Goal: Information Seeking & Learning: Learn about a topic

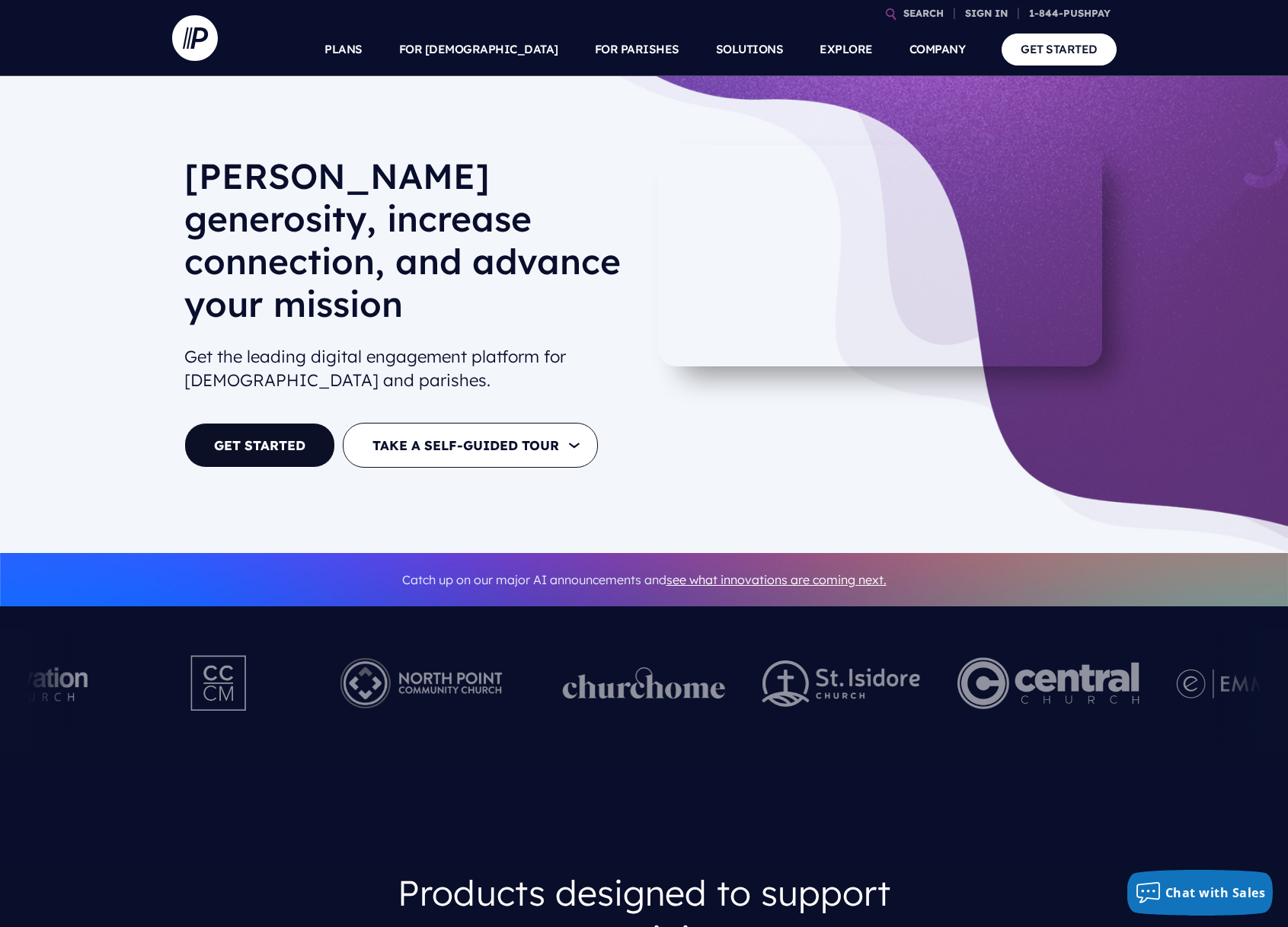
click at [655, 667] on img at bounding box center [644, 683] width 163 height 32
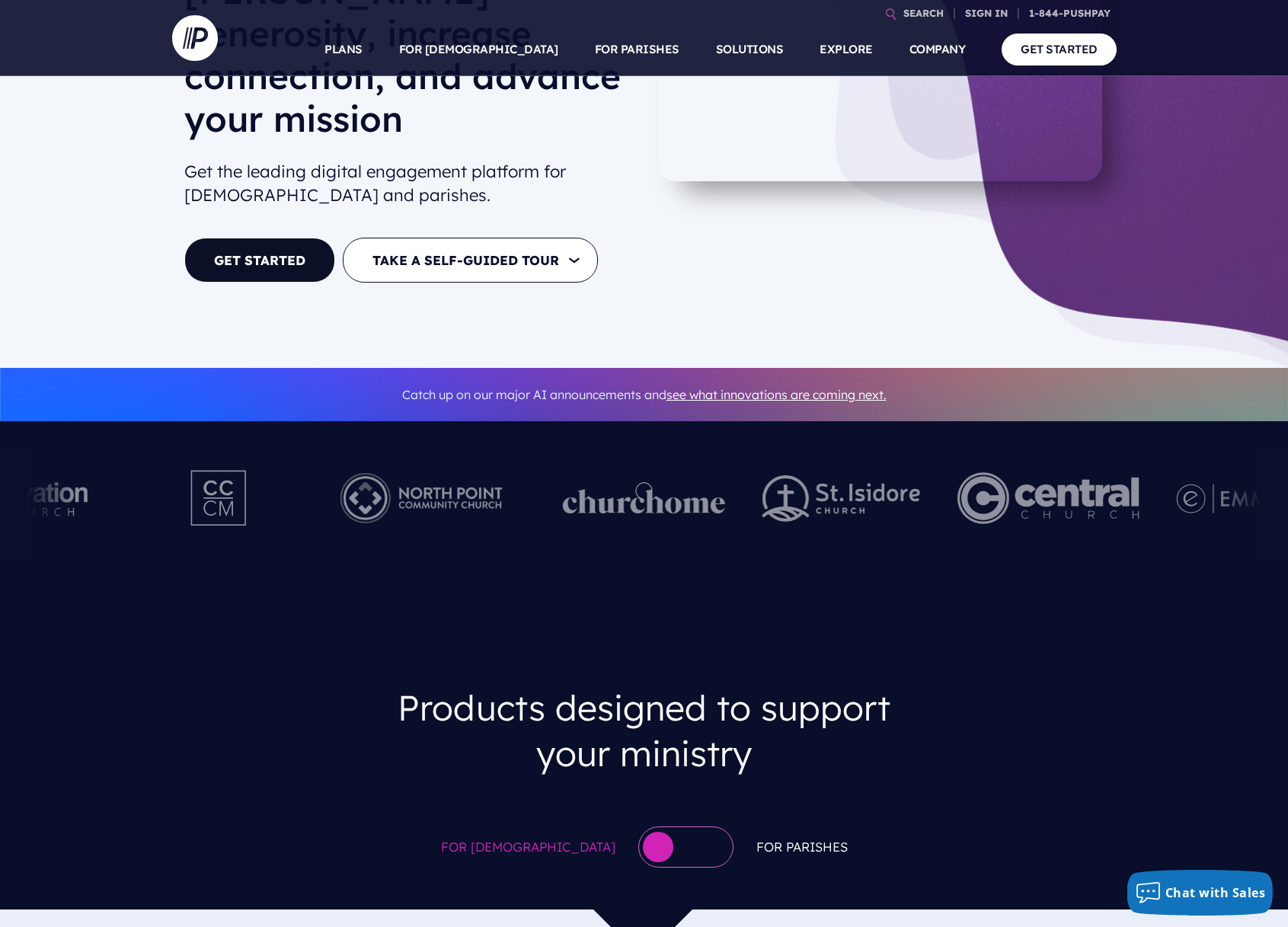
scroll to position [217, 0]
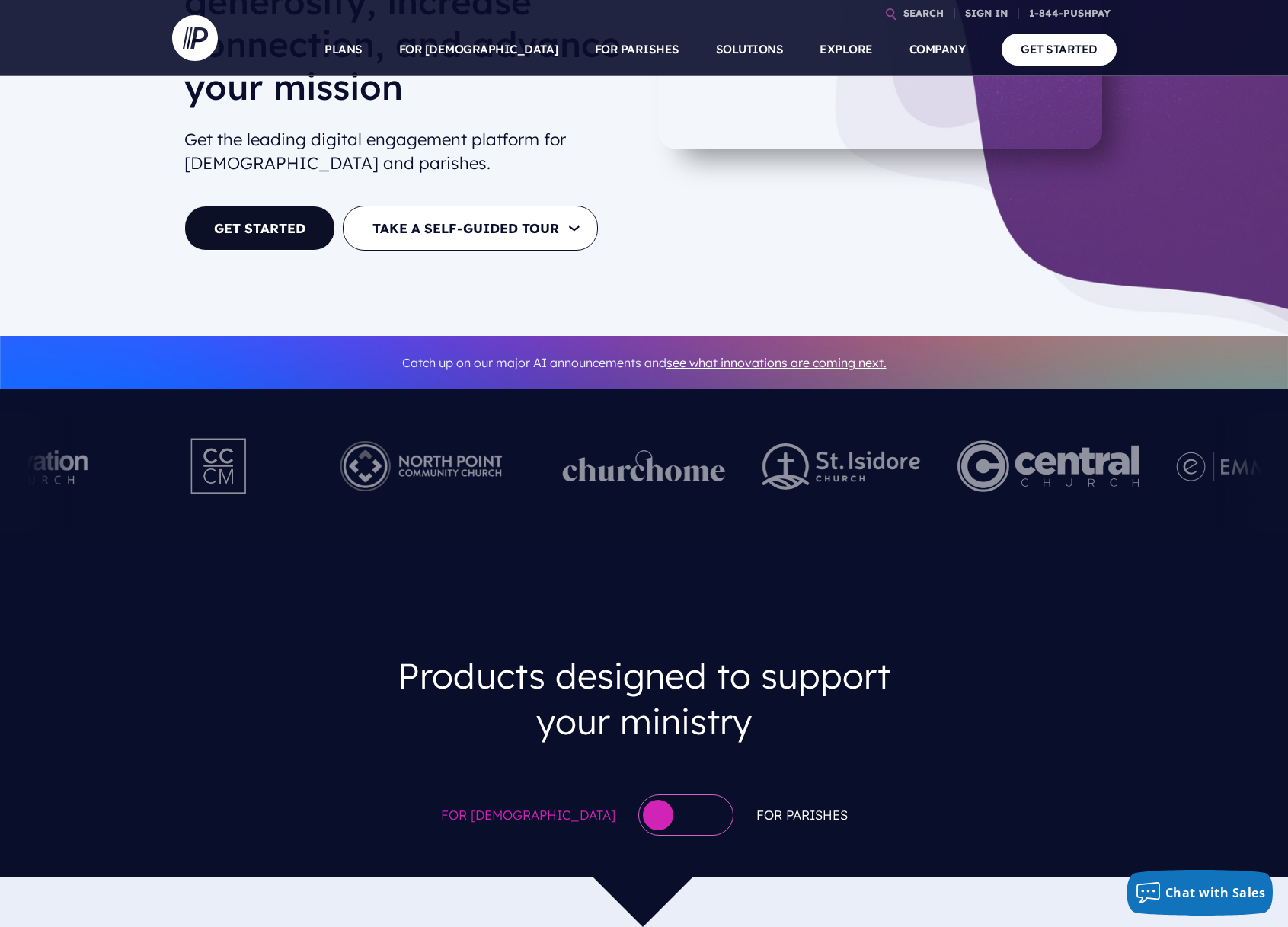
click at [1015, 443] on img at bounding box center [1048, 466] width 182 height 84
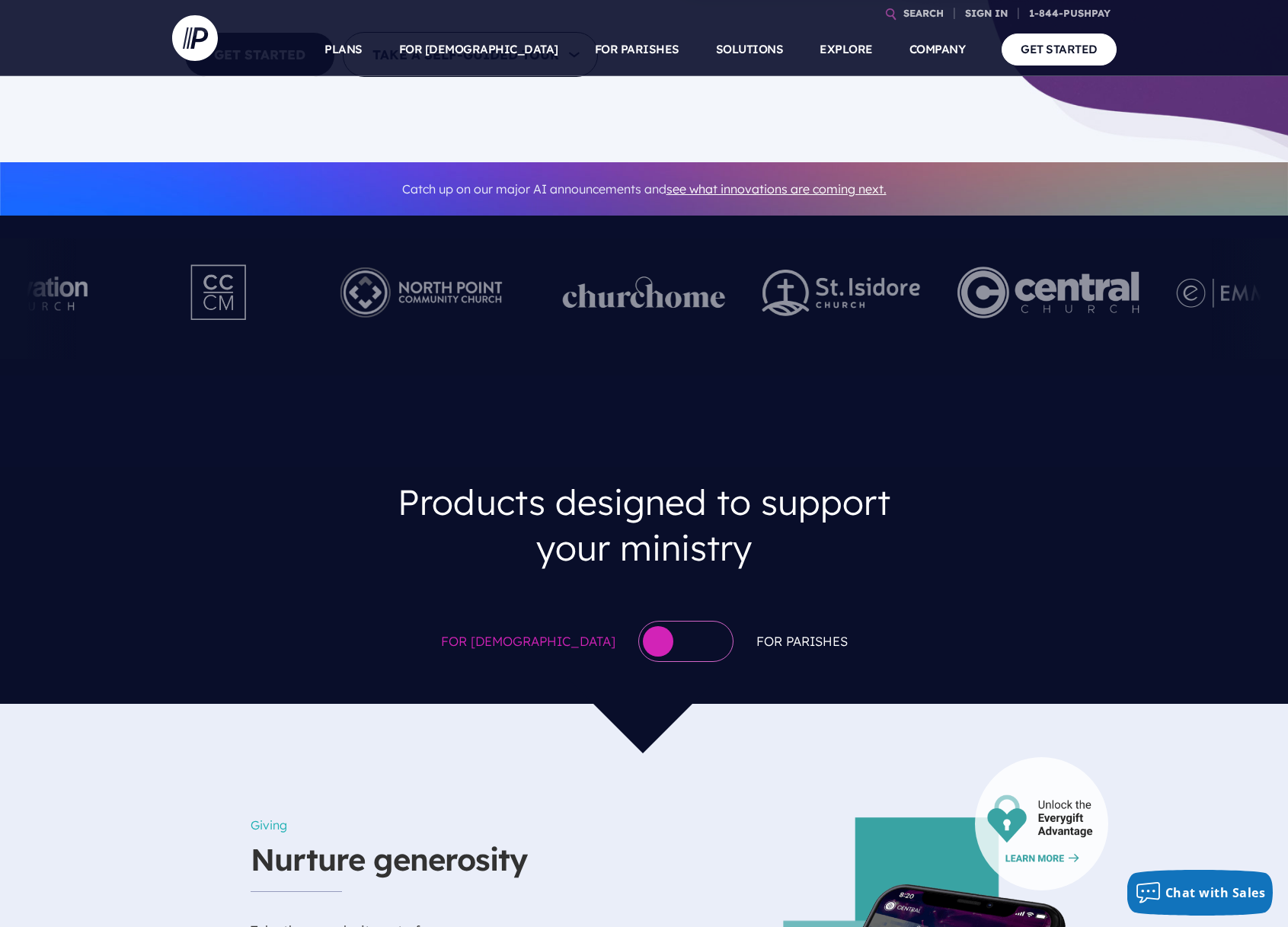
scroll to position [251, 0]
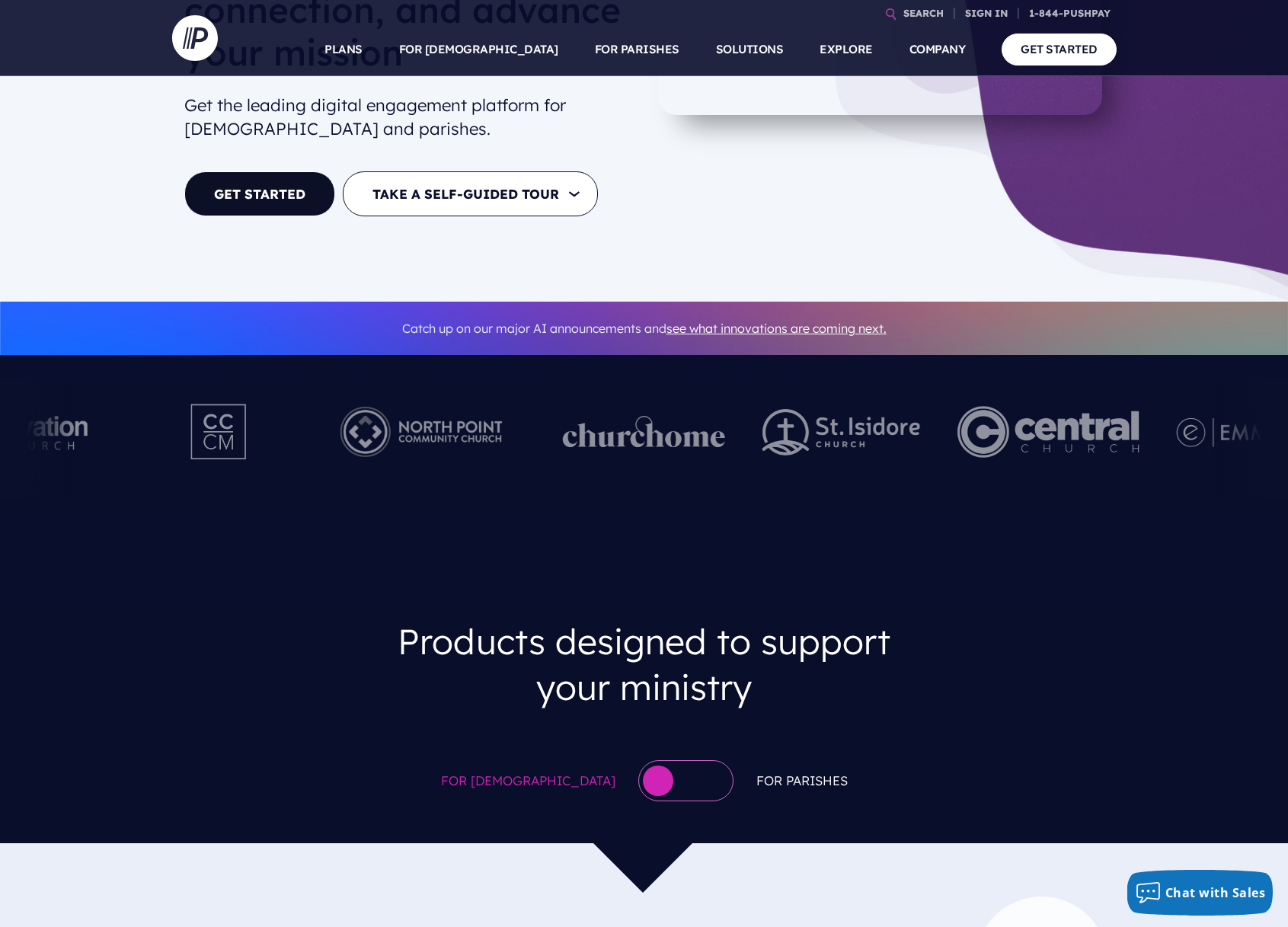
click at [276, 498] on div at bounding box center [644, 506] width 1288 height 17
click at [333, 419] on img at bounding box center [422, 432] width 210 height 84
click at [356, 402] on img at bounding box center [422, 432] width 210 height 84
click at [607, 439] on div at bounding box center [644, 437] width 199 height 121
click at [480, 390] on img at bounding box center [422, 432] width 210 height 84
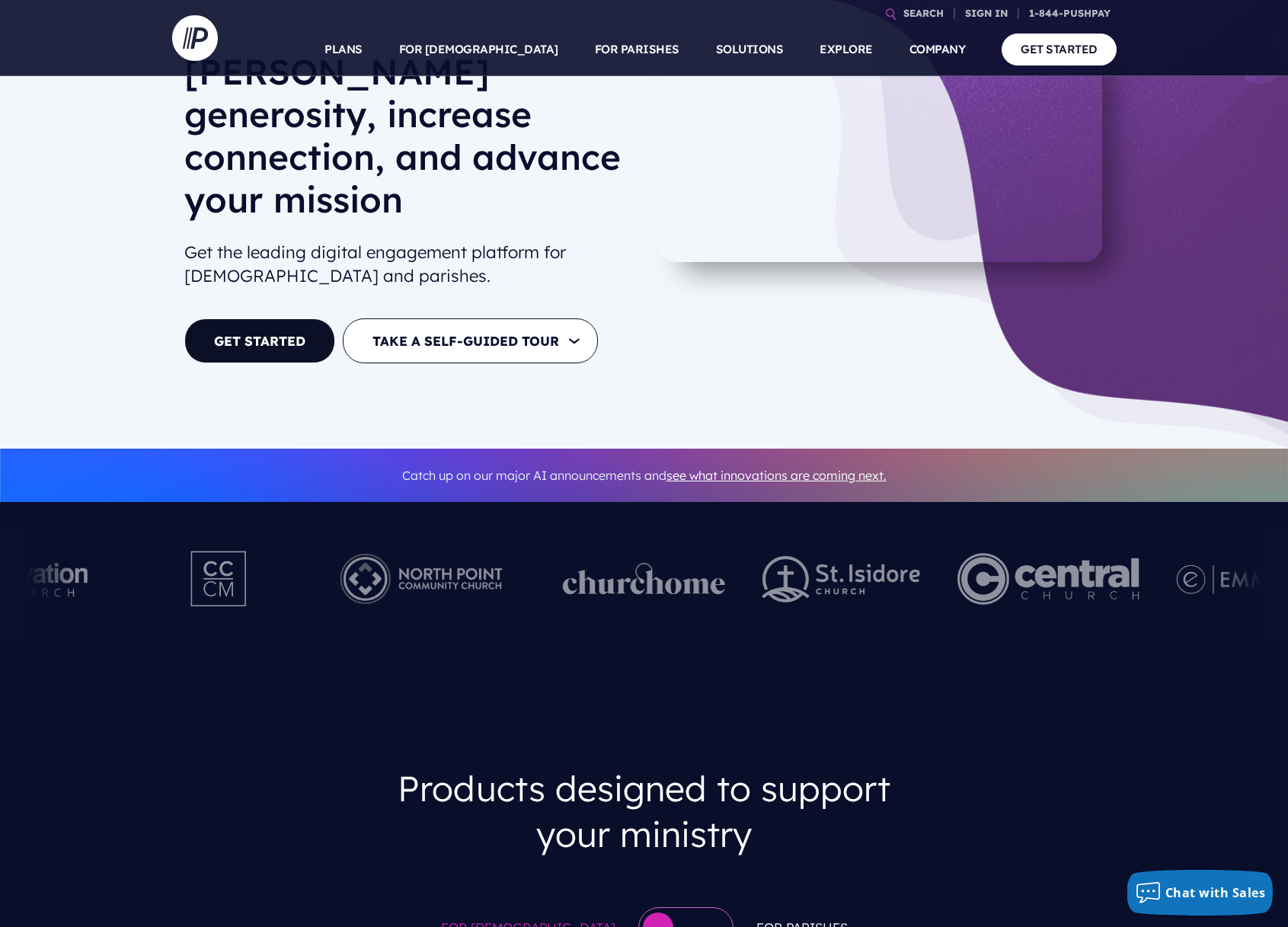
scroll to position [0, 0]
